Goal: Find specific page/section: Find specific page/section

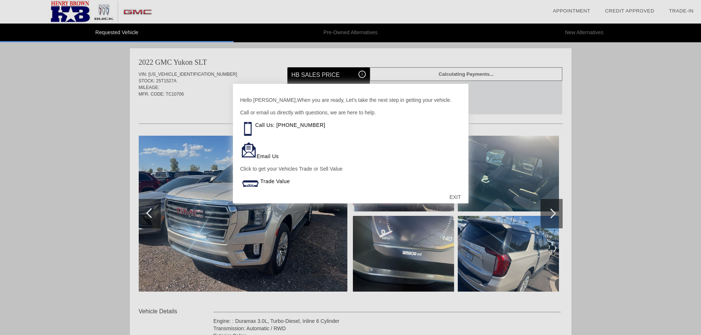
click at [454, 196] on div "EXIT" at bounding box center [455, 197] width 26 height 22
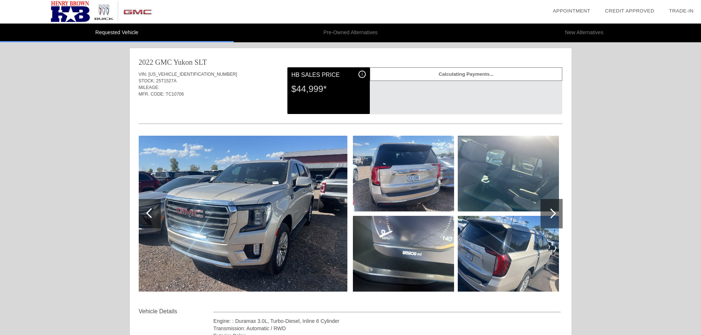
click at [240, 206] on img at bounding box center [243, 214] width 209 height 156
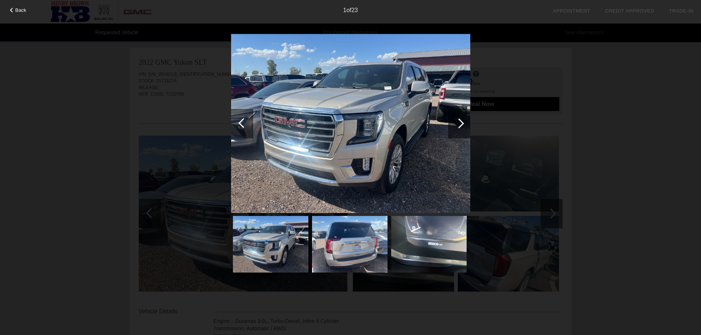
click at [362, 143] on img at bounding box center [350, 124] width 239 height 180
click at [461, 126] on div at bounding box center [459, 124] width 10 height 10
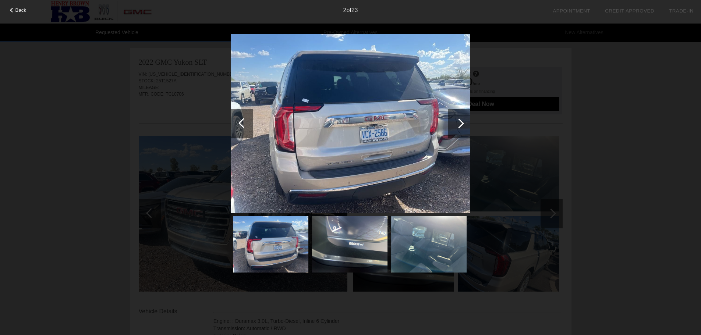
click at [461, 126] on div at bounding box center [459, 124] width 10 height 10
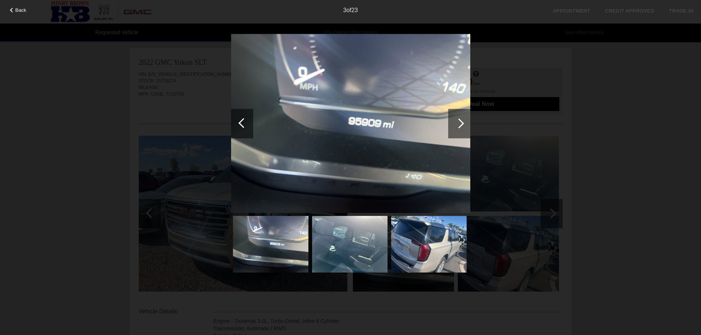
click at [461, 126] on div at bounding box center [459, 124] width 10 height 10
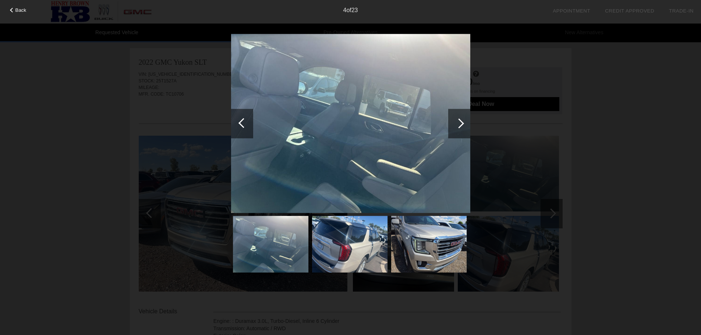
click at [461, 126] on div at bounding box center [459, 124] width 10 height 10
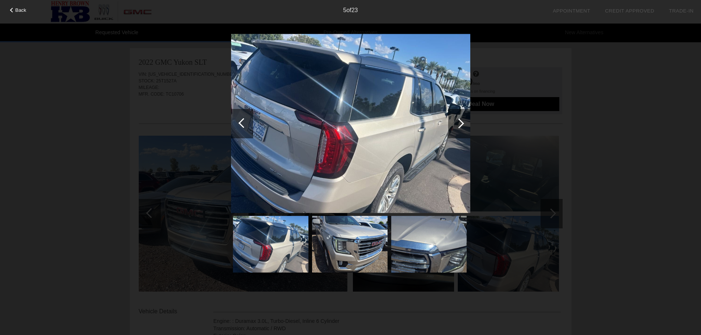
click at [461, 126] on div at bounding box center [459, 124] width 10 height 10
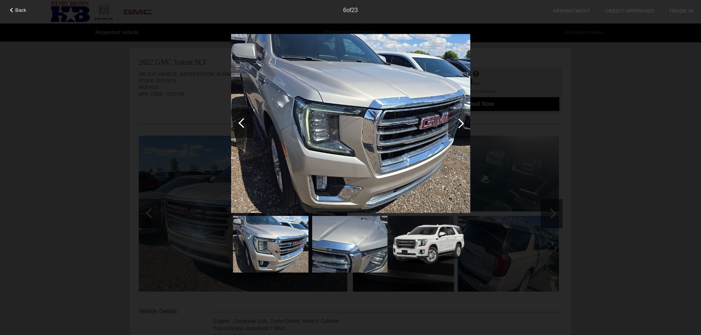
click at [461, 126] on div at bounding box center [459, 124] width 10 height 10
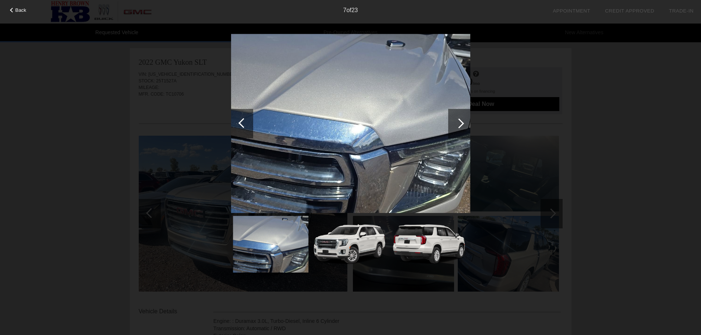
click at [461, 126] on div at bounding box center [459, 124] width 10 height 10
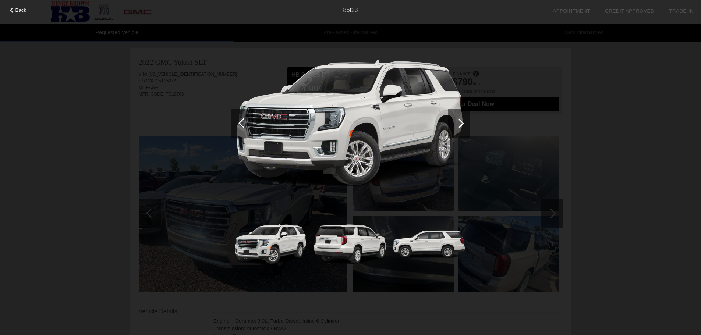
click at [461, 126] on div at bounding box center [459, 124] width 10 height 10
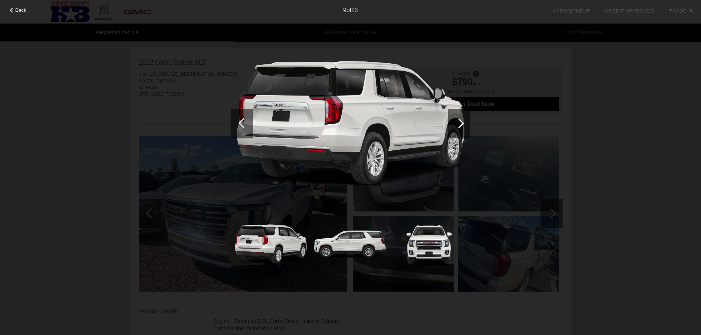
click at [461, 126] on div at bounding box center [459, 124] width 10 height 10
